Goal: Transaction & Acquisition: Purchase product/service

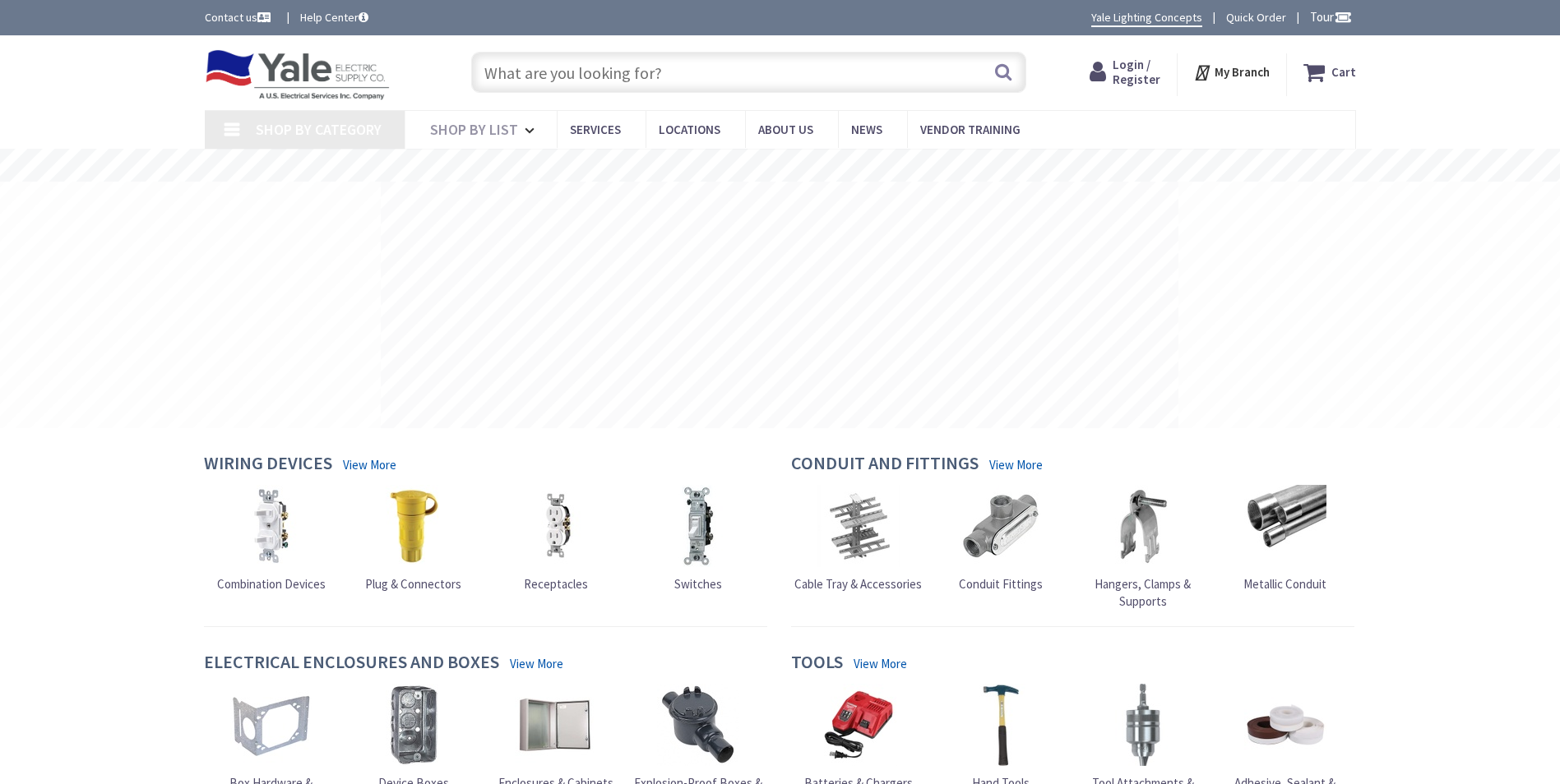
click at [608, 76] on input "text" at bounding box center [749, 72] width 555 height 41
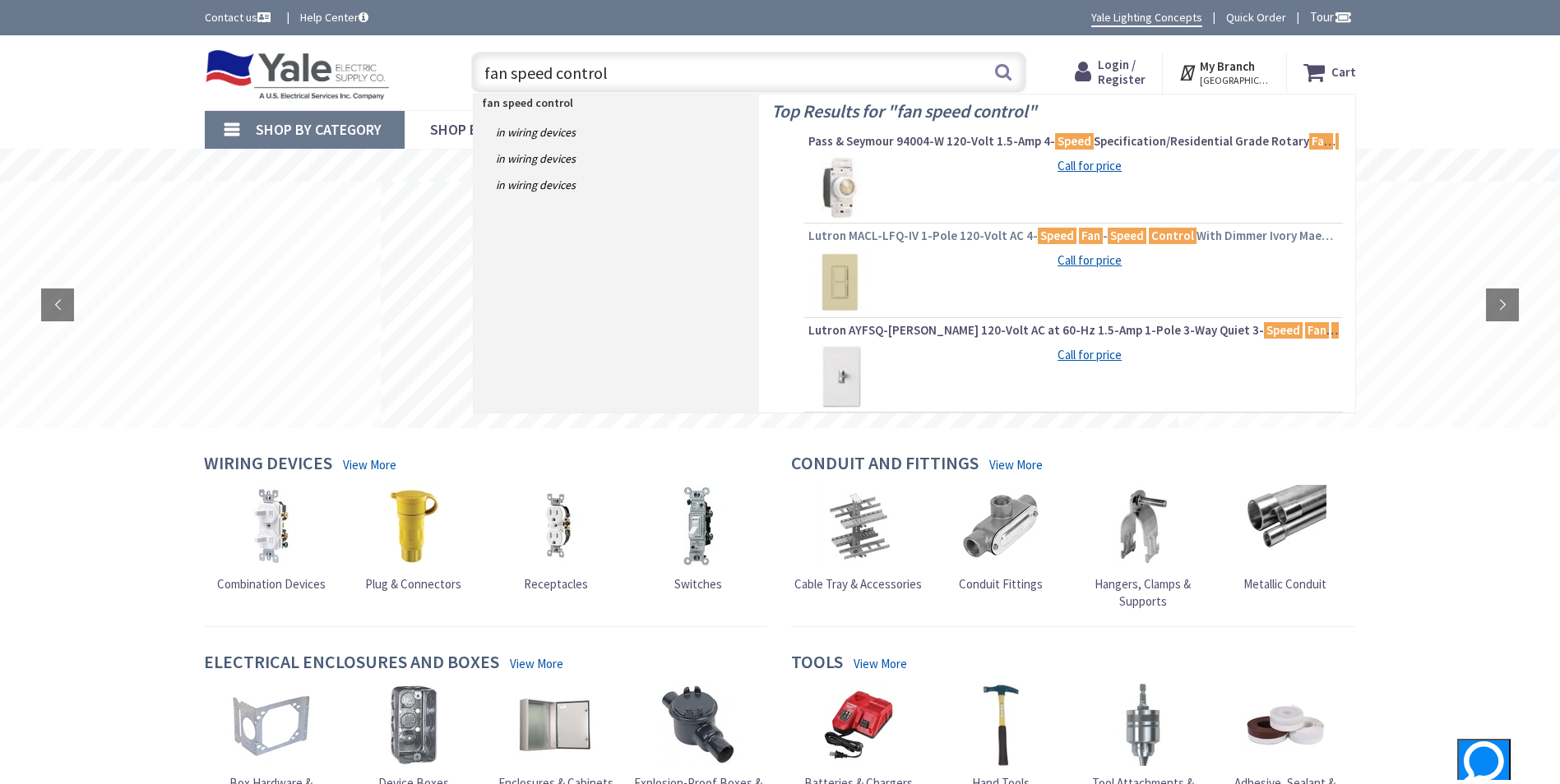
type input "fan speed control+"
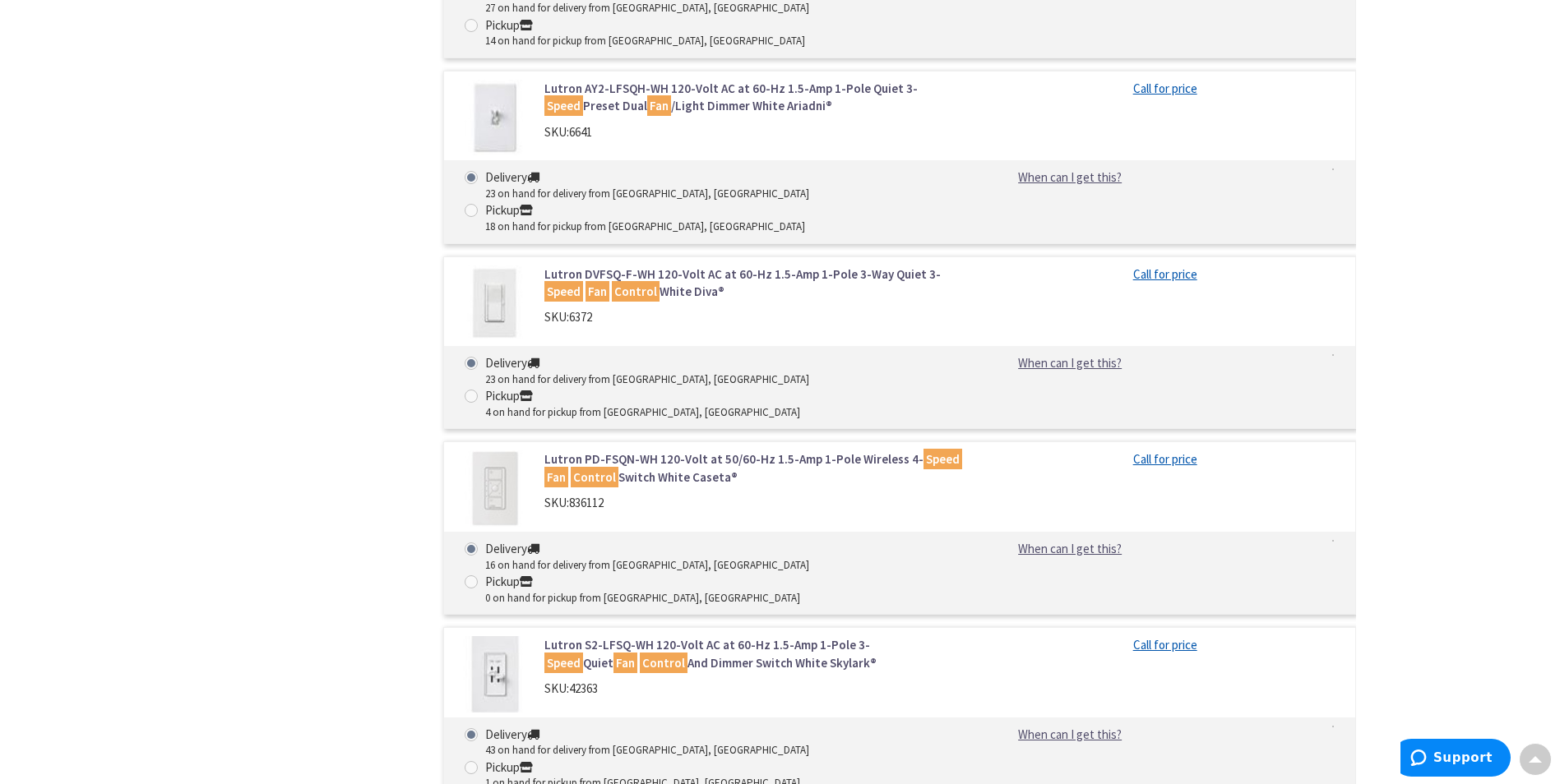
scroll to position [987, 0]
click at [651, 634] on link "Lutron S2-LFSQ-WH 120-Volt AC at 60-Hz 1.5-Amp 1-Pole 3- Speed Quiet Fan Contro…" at bounding box center [754, 651] width 419 height 35
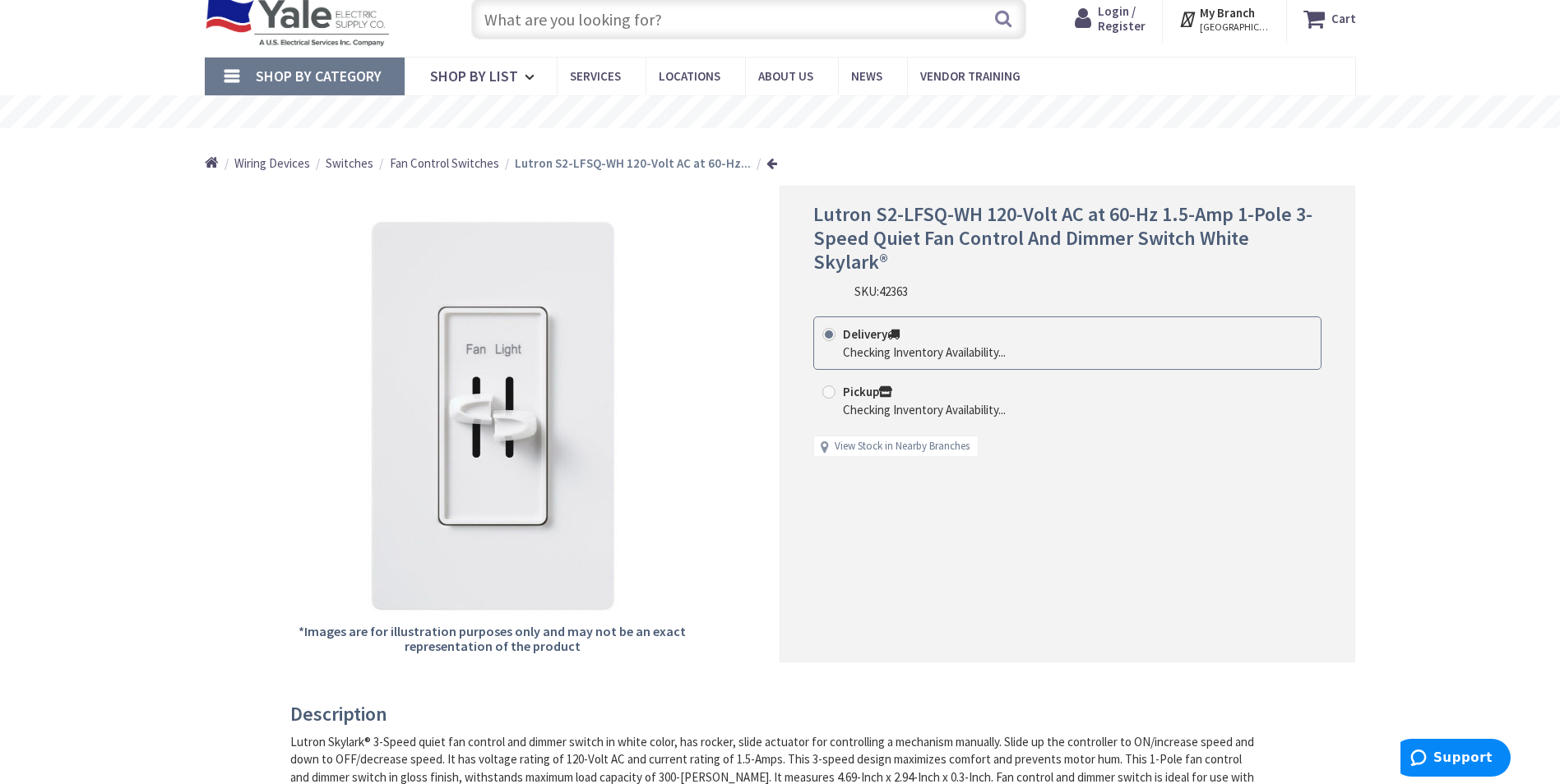
scroll to position [82, 0]
